Goal: Check status: Check status

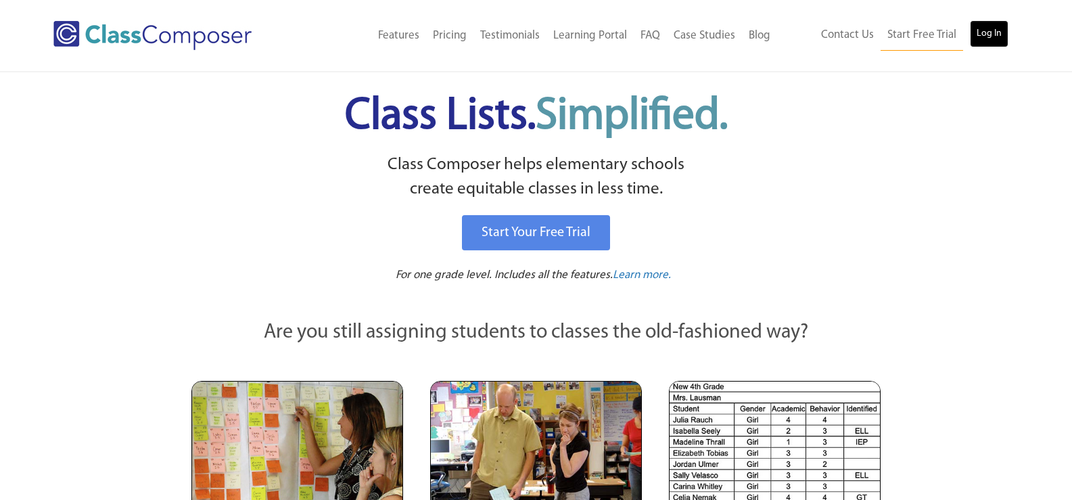
click at [1006, 34] on link "Log In" at bounding box center [989, 33] width 39 height 27
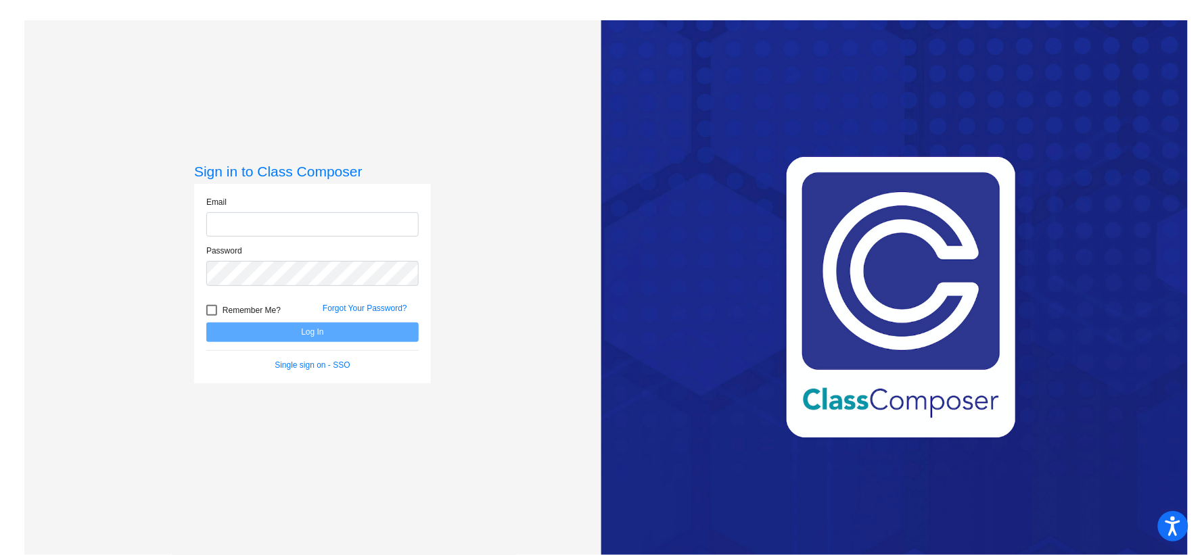
type input "lsilva@pittsburgusd.net"
click at [353, 335] on button "Log In" at bounding box center [312, 333] width 212 height 20
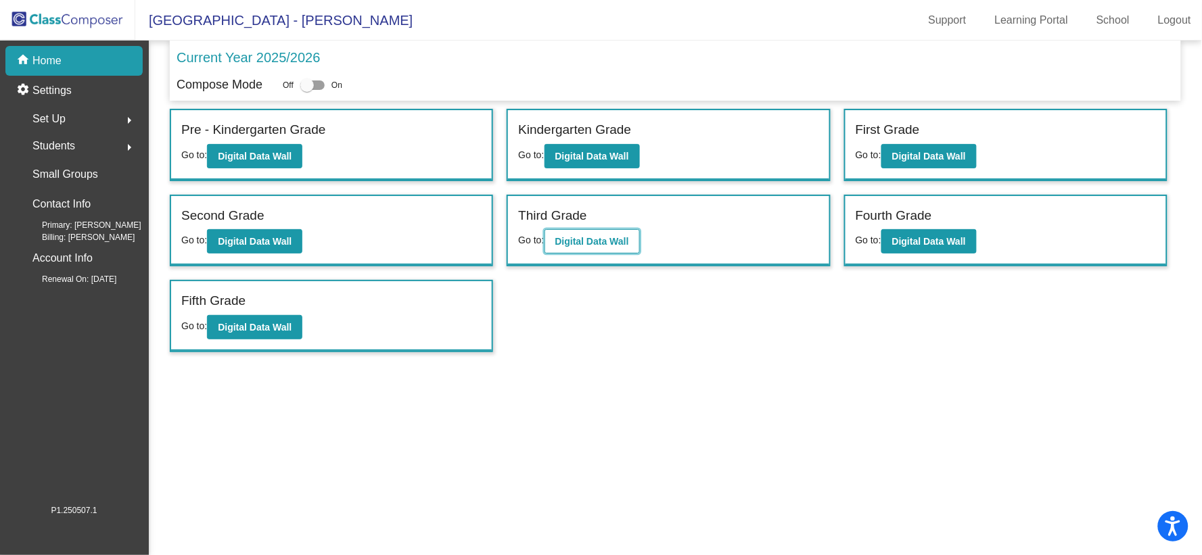
click at [599, 236] on b "Digital Data Wall" at bounding box center [592, 241] width 74 height 11
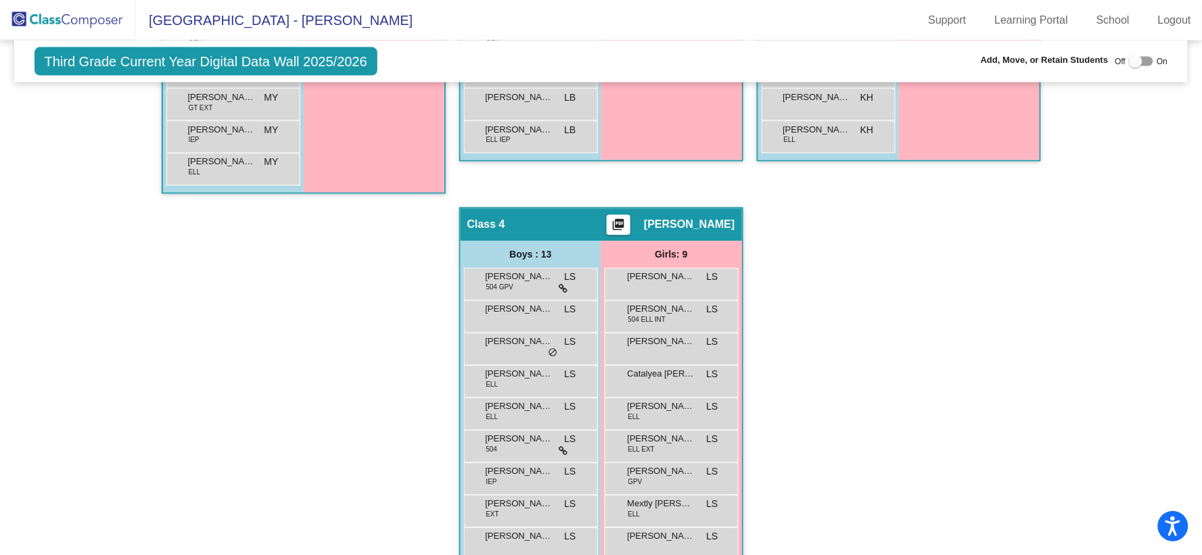
scroll to position [300, 0]
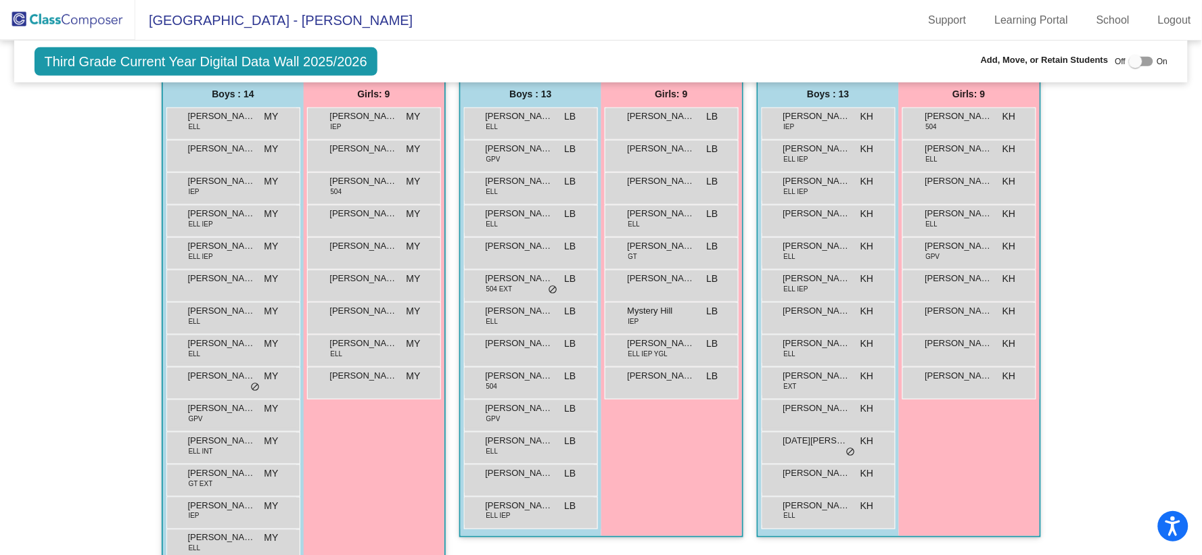
click at [229, 65] on span "Third Grade Current Year Digital Data Wall 2025/2026" at bounding box center [205, 61] width 343 height 28
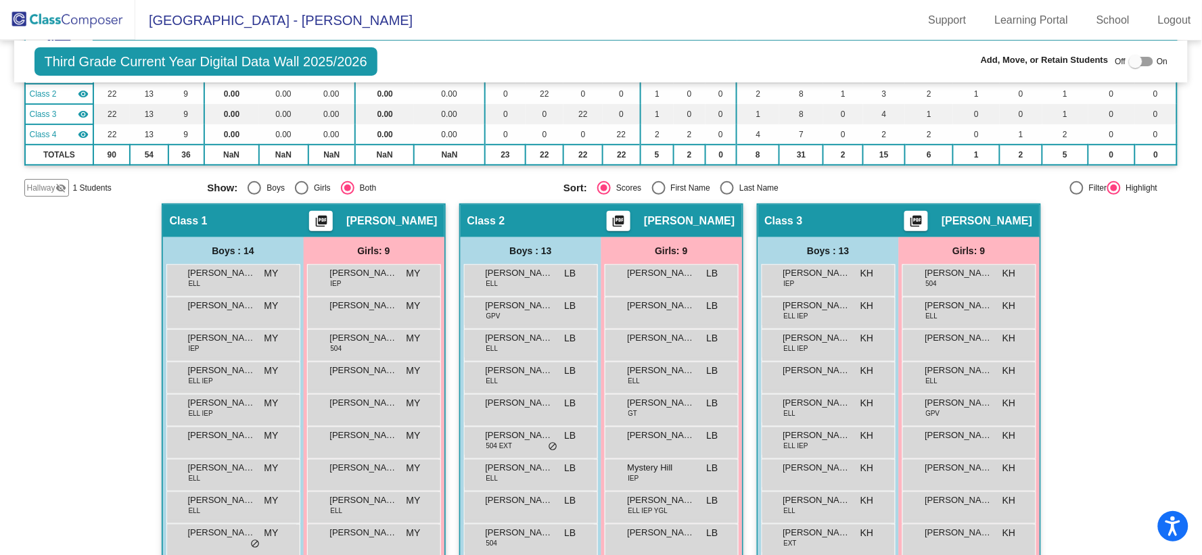
scroll to position [526, 0]
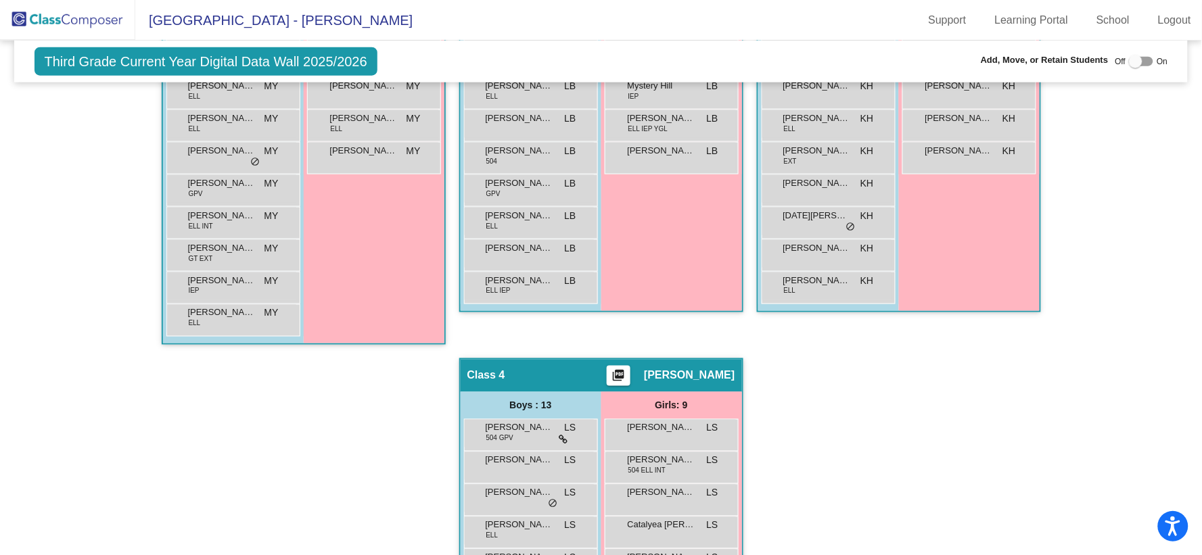
click at [692, 372] on span "Laura Silva" at bounding box center [689, 376] width 91 height 14
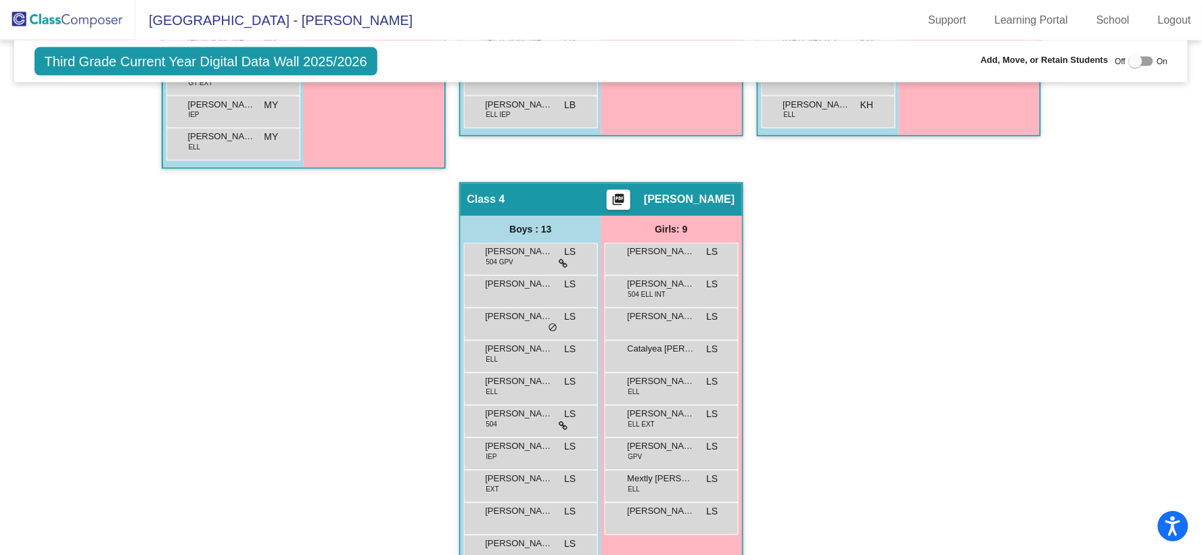
scroll to position [829, 0]
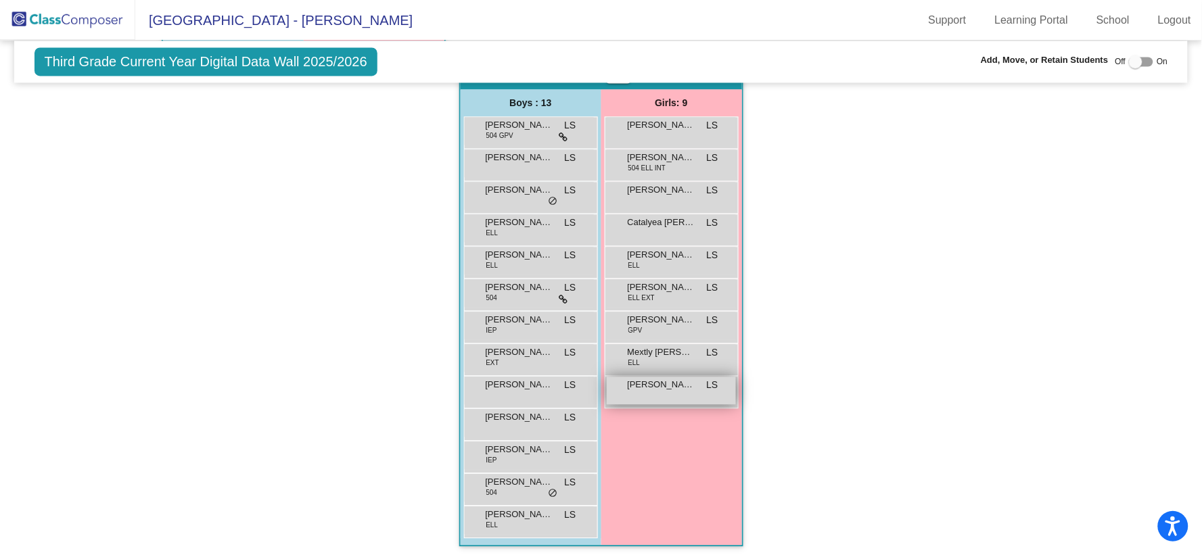
click at [681, 392] on div "Stephanie Turner LS lock do_not_disturb_alt" at bounding box center [671, 391] width 129 height 28
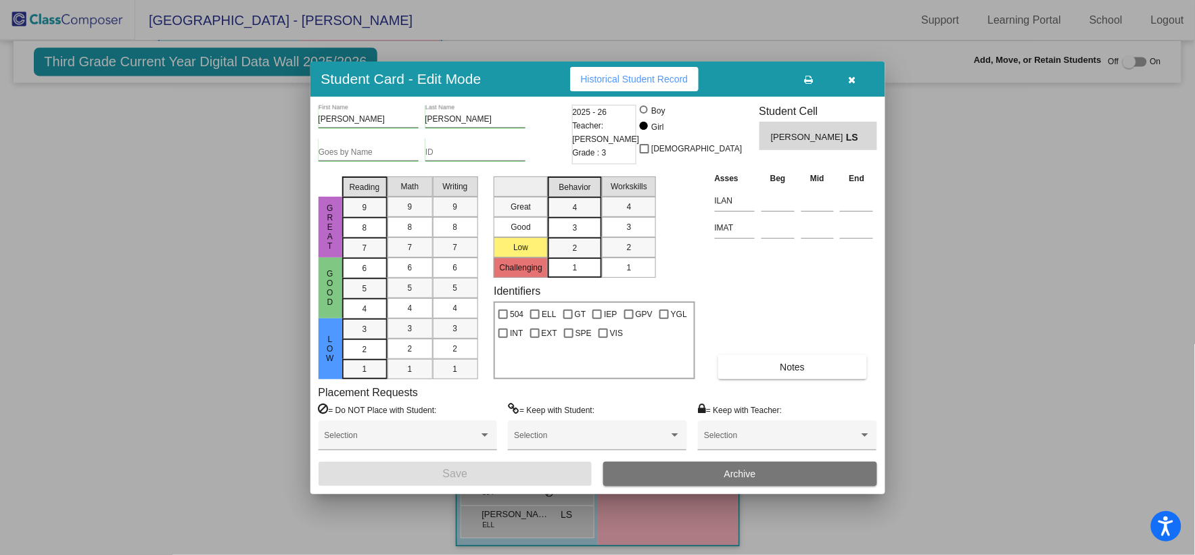
drag, startPoint x: 854, startPoint y: 75, endPoint x: 877, endPoint y: 81, distance: 23.1
click at [856, 75] on icon "button" at bounding box center [852, 79] width 7 height 9
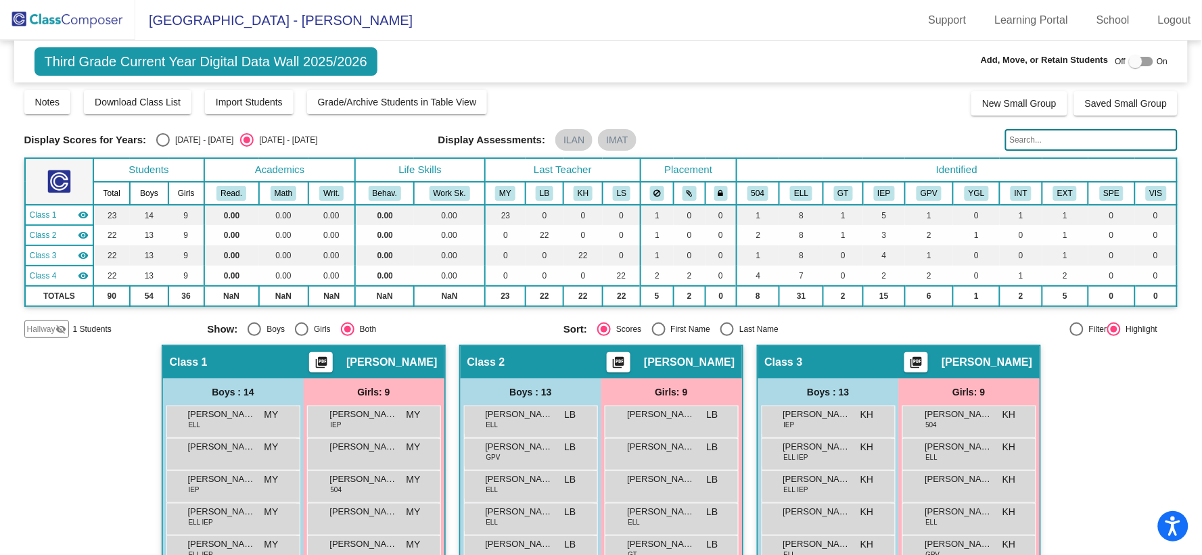
scroll to position [0, 0]
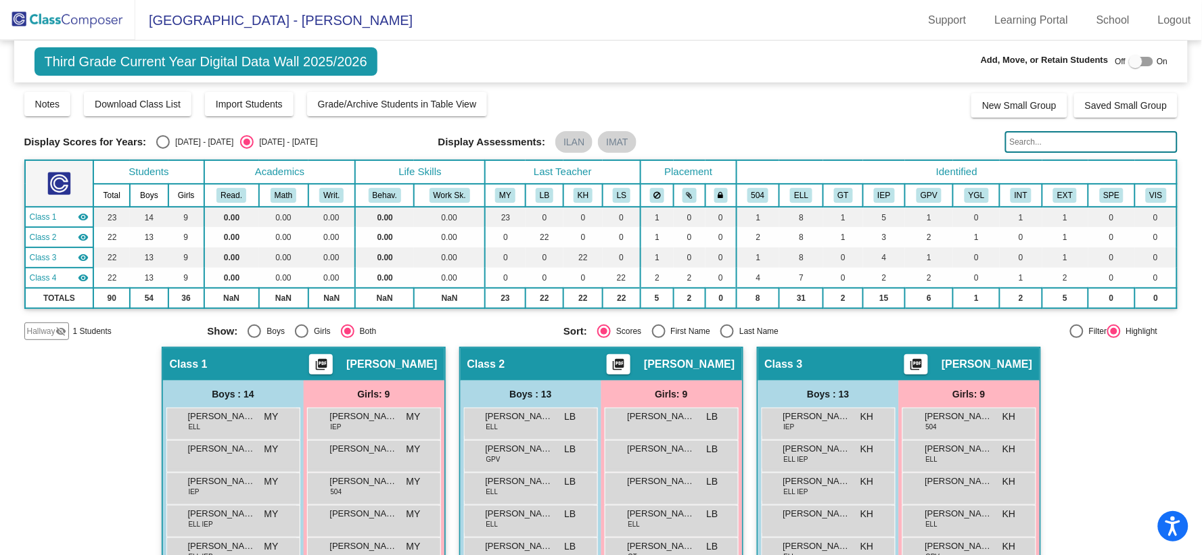
click at [271, 58] on span "Third Grade Current Year Digital Data Wall 2025/2026" at bounding box center [205, 61] width 343 height 28
click at [178, 19] on span "Parkside Elementary School - Laura" at bounding box center [273, 20] width 277 height 22
click at [93, 19] on img at bounding box center [67, 20] width 135 height 40
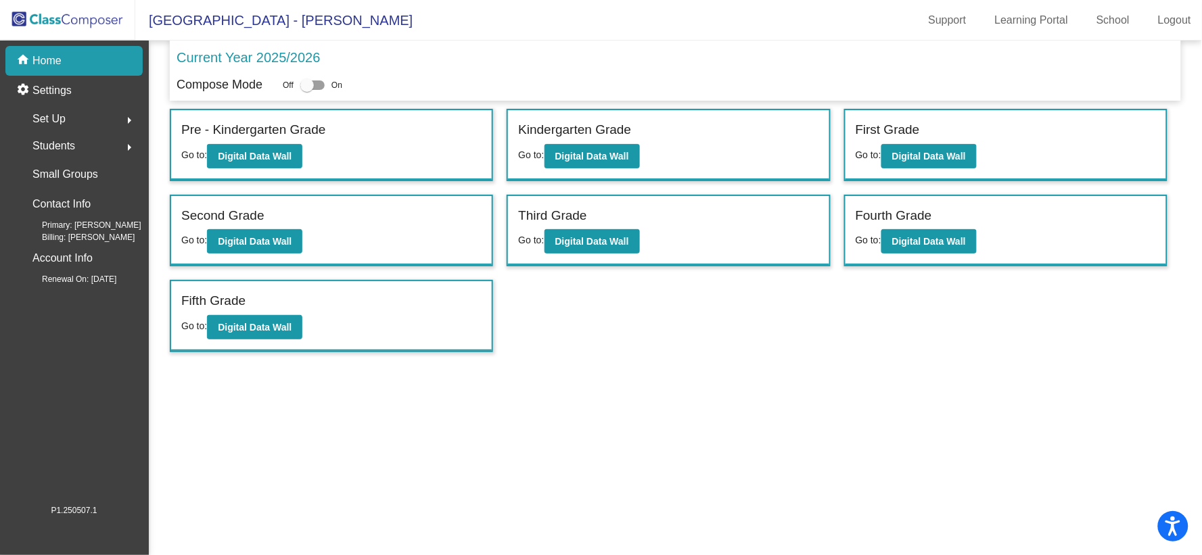
click at [301, 58] on p "Current Year 2025/2026" at bounding box center [248, 57] width 143 height 20
click at [582, 237] on b "Digital Data Wall" at bounding box center [592, 241] width 74 height 11
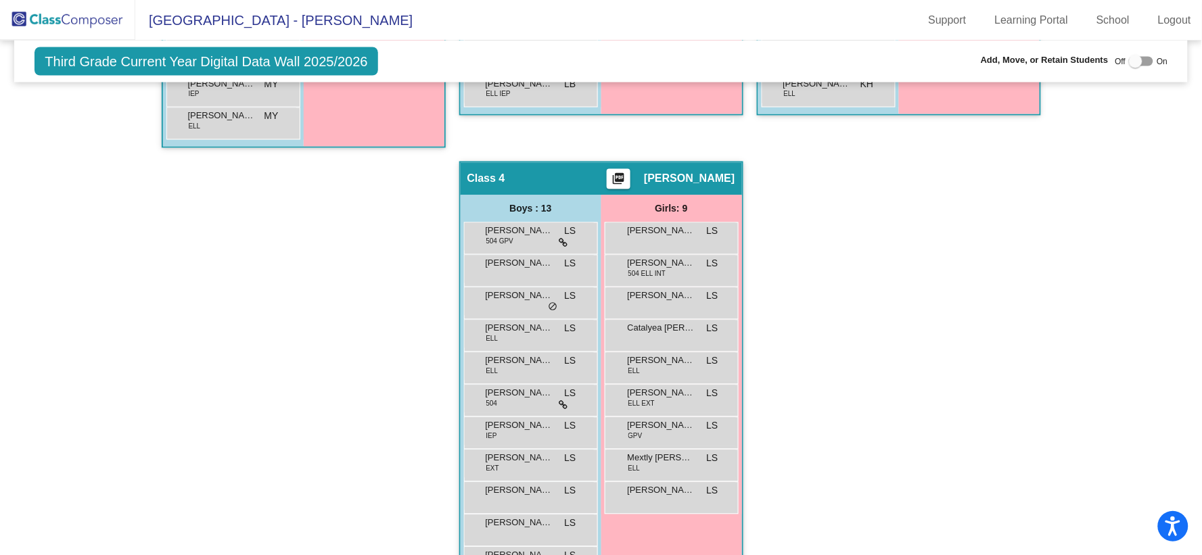
scroll to position [827, 0]
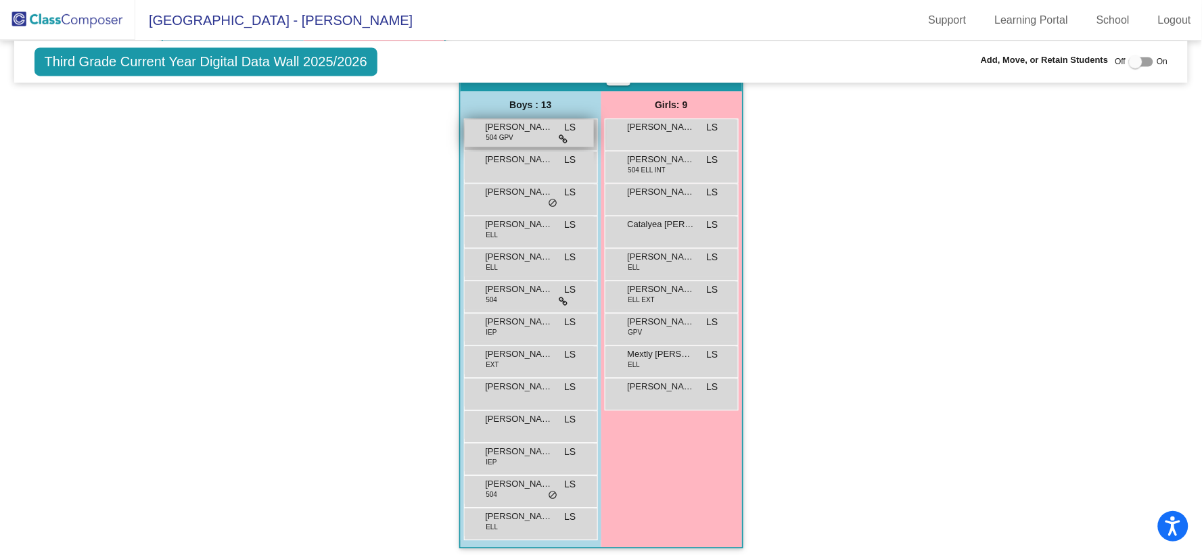
click at [524, 125] on span "Abraham Avelar" at bounding box center [520, 127] width 68 height 14
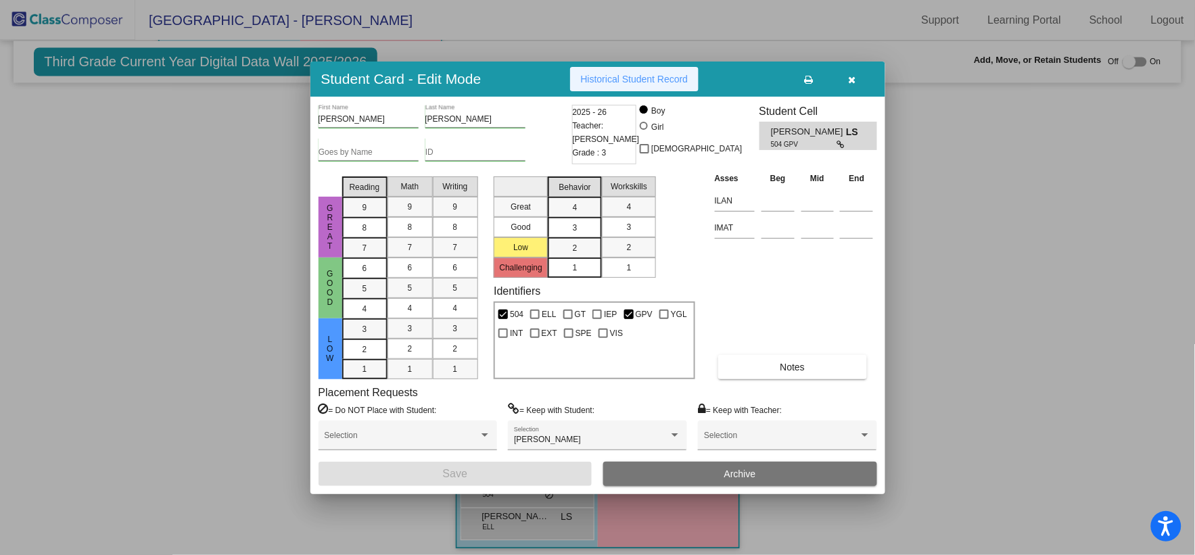
click at [634, 77] on span "Historical Student Record" at bounding box center [635, 79] width 108 height 11
click at [851, 78] on icon "button" at bounding box center [852, 79] width 7 height 9
